Goal: Complete application form

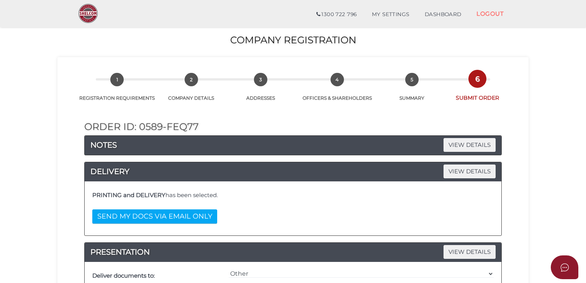
select select "Other"
select select "Comb Binding"
select select "0"
select select "No"
select select "000026488"
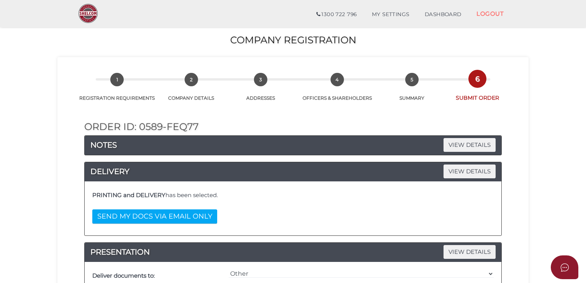
scroll to position [612, 0]
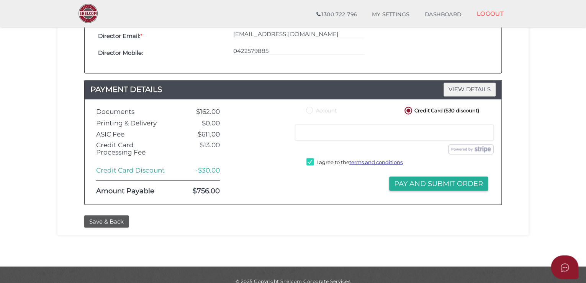
click at [304, 212] on div "Save & Back" at bounding box center [292, 219] width 459 height 16
click at [326, 135] on iframe at bounding box center [394, 132] width 189 height 7
click at [284, 219] on div "Save & Back" at bounding box center [292, 221] width 429 height 13
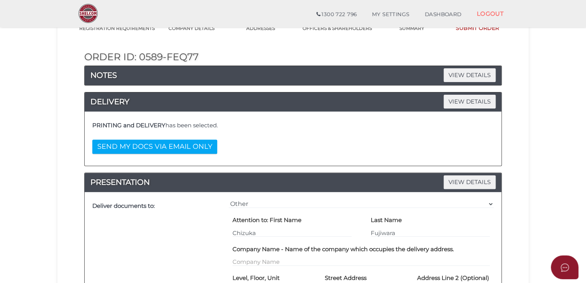
scroll to position [77, 0]
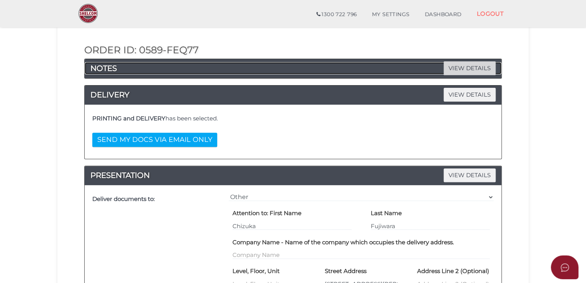
click at [469, 66] on span "VIEW DETAILS" at bounding box center [469, 67] width 52 height 13
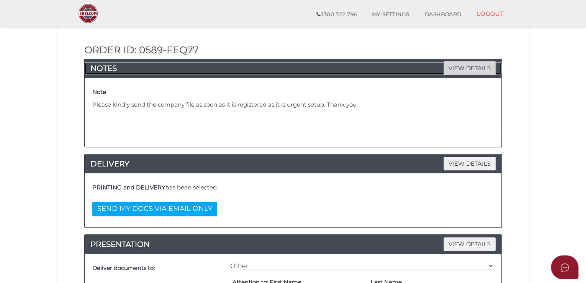
click at [476, 72] on span "VIEW DETAILS" at bounding box center [469, 67] width 52 height 13
click at [473, 71] on span "VIEW DETAILS" at bounding box center [469, 67] width 52 height 13
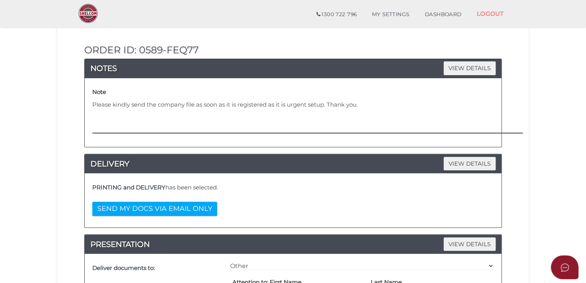
click at [175, 144] on div "Note Please kindly send the company file as soon as it is registered as it is u…" at bounding box center [293, 112] width 416 height 69
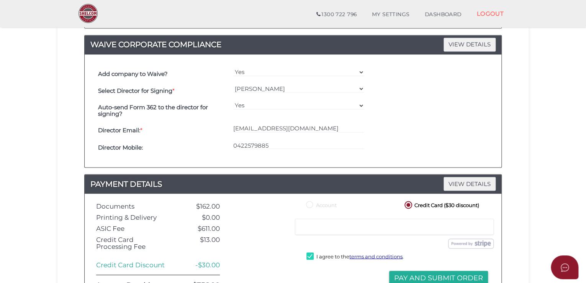
scroll to position [574, 0]
